Goal: Find specific page/section: Find specific page/section

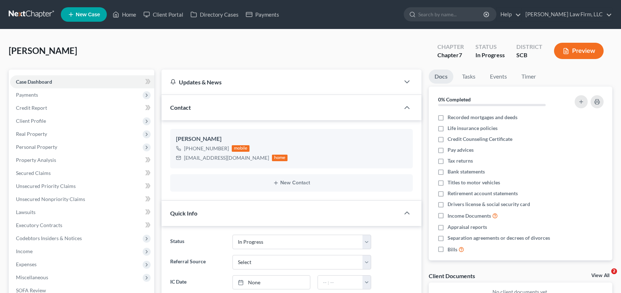
select select "3"
select select "1"
drag, startPoint x: 130, startPoint y: 13, endPoint x: 284, endPoint y: 31, distance: 155.0
click at [130, 13] on link "Home" at bounding box center [124, 14] width 31 height 13
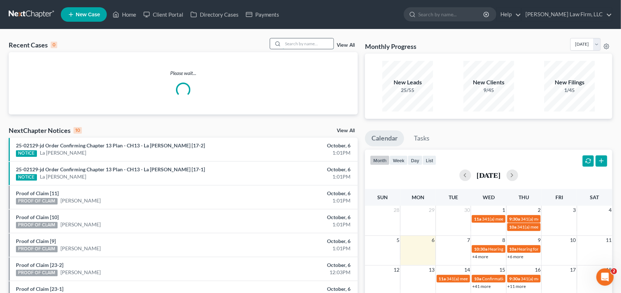
click at [288, 41] on input "search" at bounding box center [308, 43] width 51 height 11
type input "j"
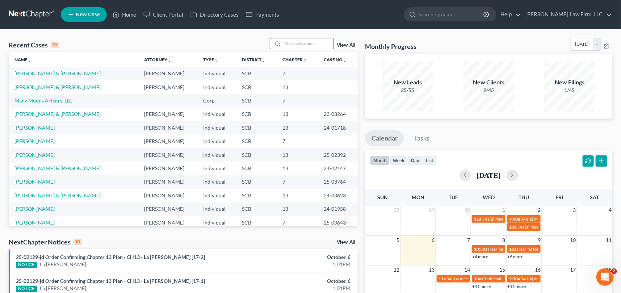
type input "j"
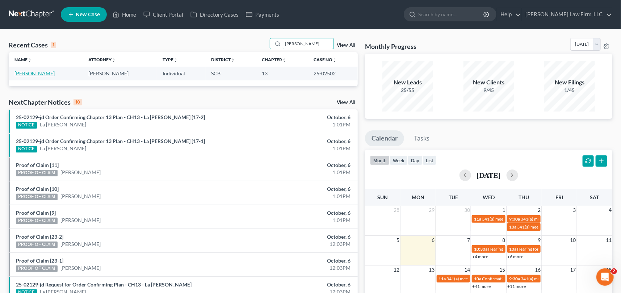
type input "[PERSON_NAME]"
click at [37, 71] on link "[PERSON_NAME]" at bounding box center [34, 73] width 40 height 6
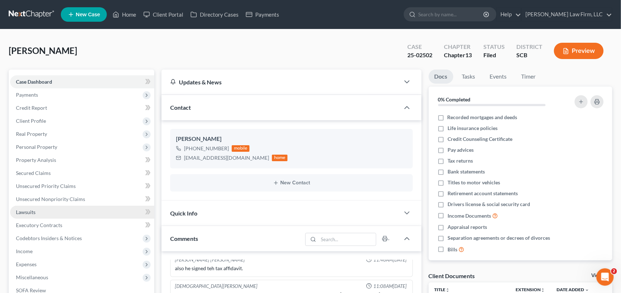
scroll to position [131, 0]
